Goal: Check status: Check status

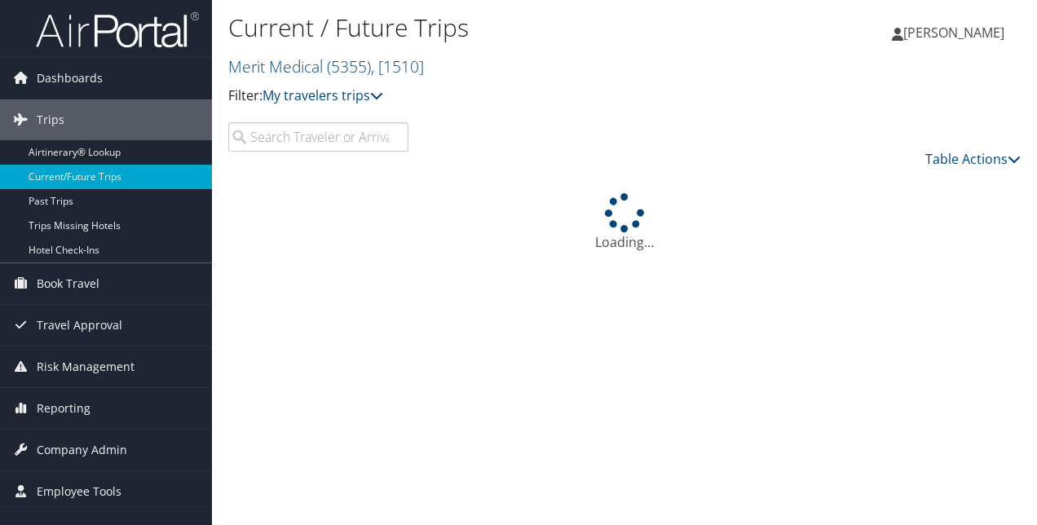
click at [269, 121] on div "Current / Future Trips Merit Medical ( 5355 ) , [ 1510 ] Merit Medical Merit Me…" at bounding box center [492, 65] width 528 height 114
click at [272, 139] on input "search" at bounding box center [318, 136] width 180 height 29
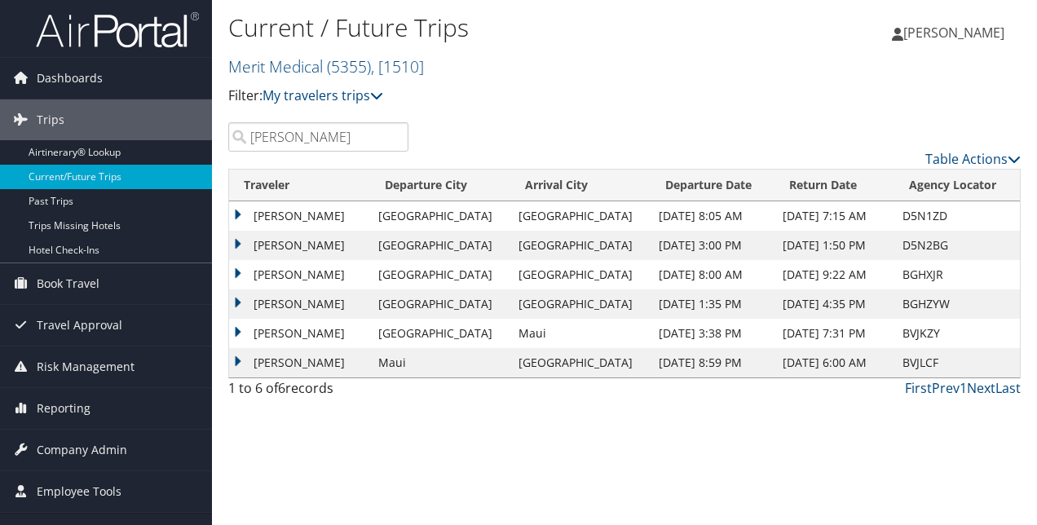
type input "[PERSON_NAME]"
click at [241, 214] on td "[PERSON_NAME]" at bounding box center [299, 215] width 141 height 29
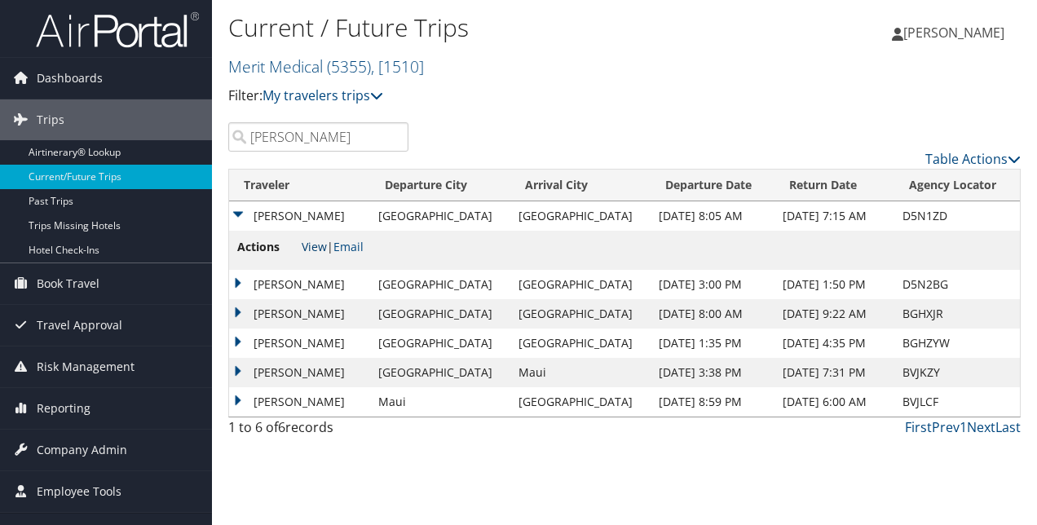
click at [309, 244] on link "View" at bounding box center [314, 246] width 25 height 15
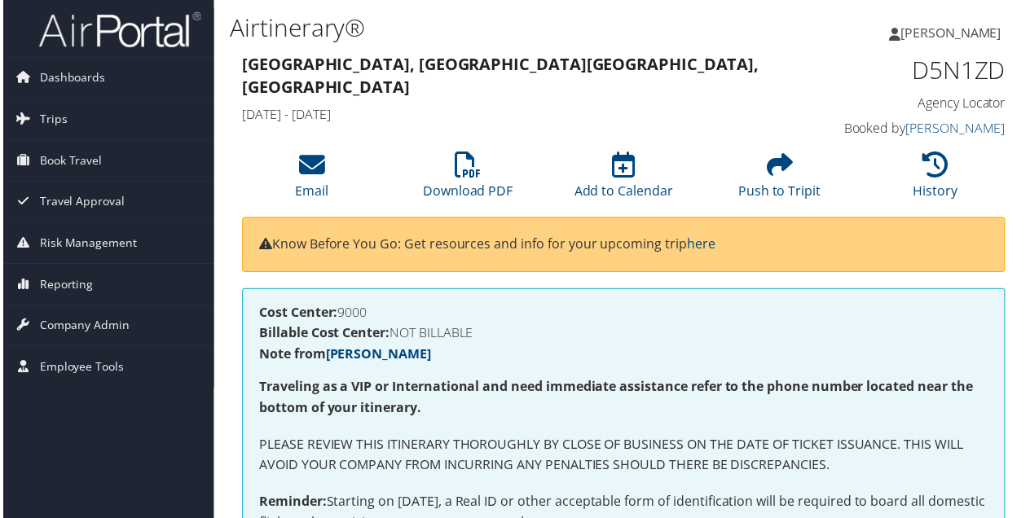
scroll to position [0, 15]
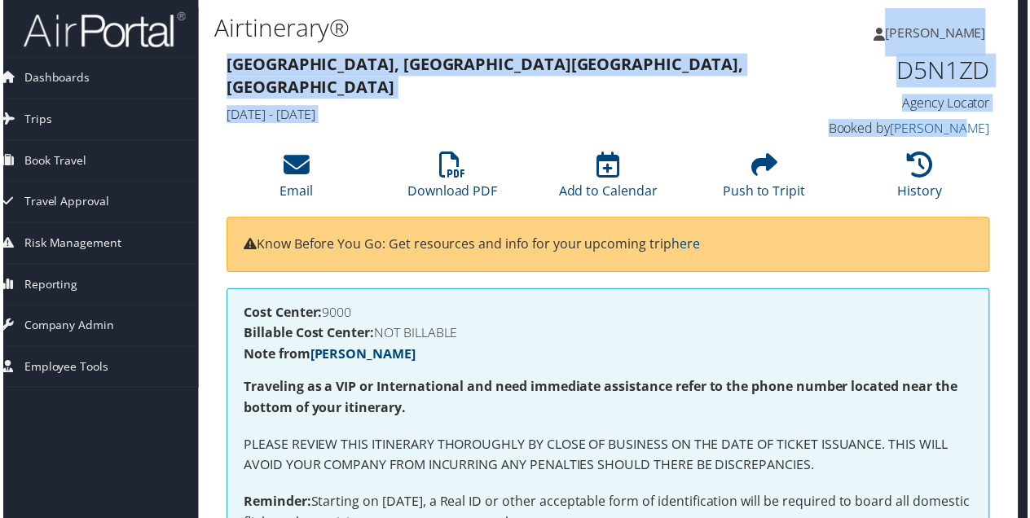
drag, startPoint x: 1030, startPoint y: 33, endPoint x: 1033, endPoint y: 129, distance: 96.2
click at [1021, 129] on html "Menu Dashboards ► AirPortal 360™ (Manager) My Travel Dashboard Trips ► Airtiner…" at bounding box center [503, 262] width 1037 height 525
click at [750, 109] on div "Salt Lake City, UT Barcelona, Spain Fri 12 Sep 2025 - Sat 13 Sep 2025 D5N1ZD Ag…" at bounding box center [609, 97] width 792 height 93
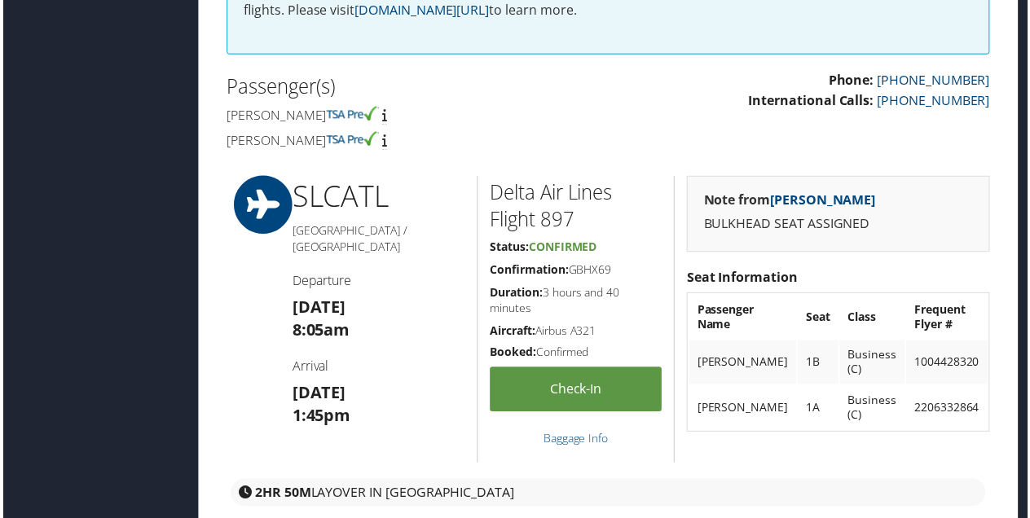
scroll to position [562, 15]
